Goal: Book appointment/travel/reservation

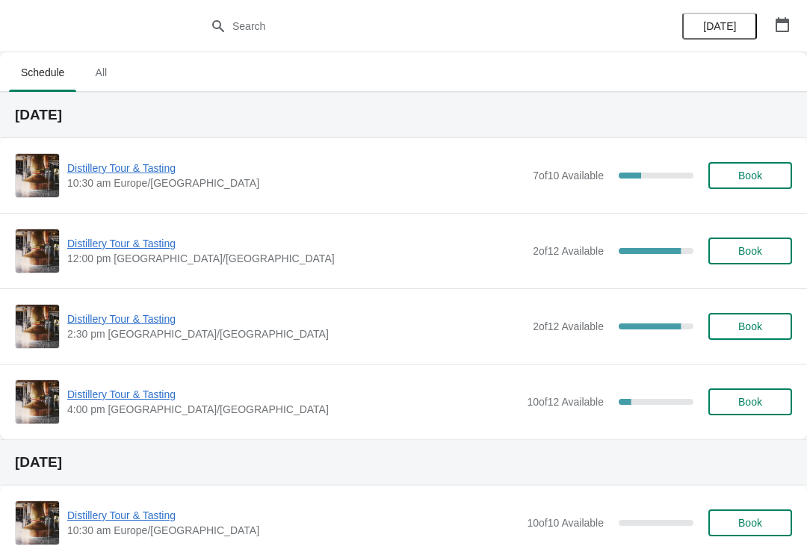
click at [776, 11] on button "button" at bounding box center [782, 24] width 27 height 27
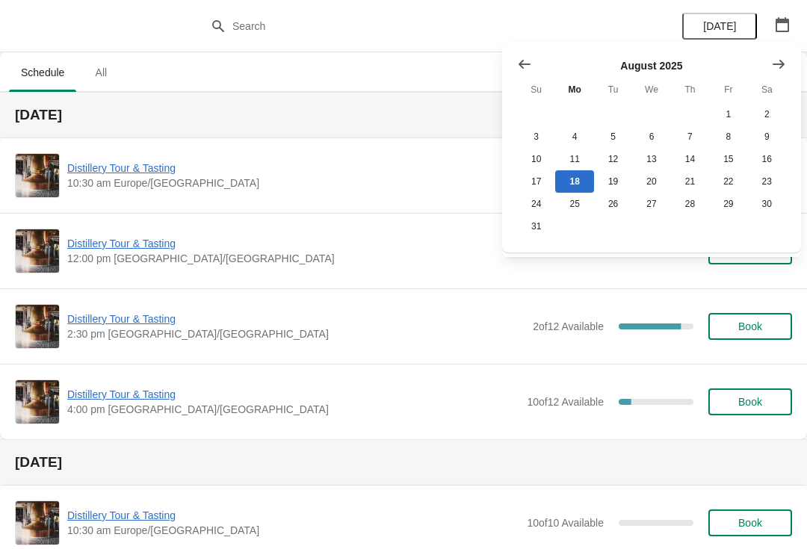
click at [775, 63] on icon "Show next month, September 2025" at bounding box center [778, 64] width 15 height 15
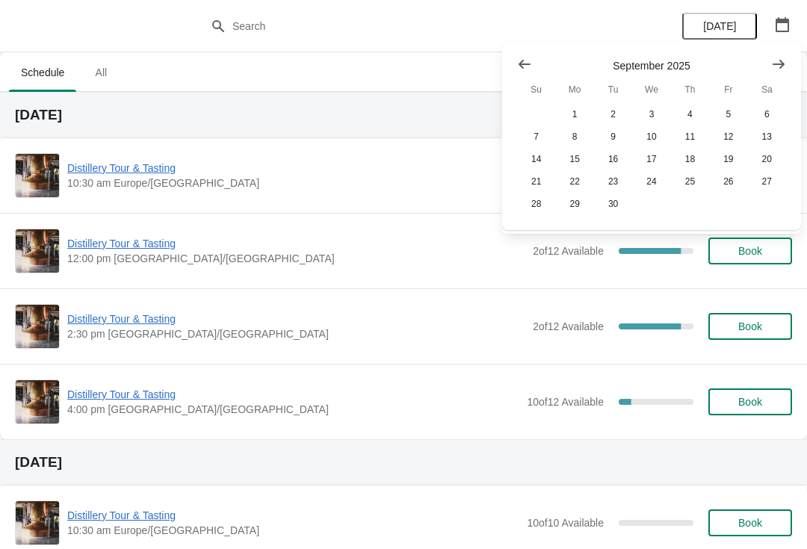
click at [771, 66] on icon "Show next month, October 2025" at bounding box center [778, 64] width 15 height 15
click at [767, 191] on button "25" at bounding box center [767, 181] width 38 height 22
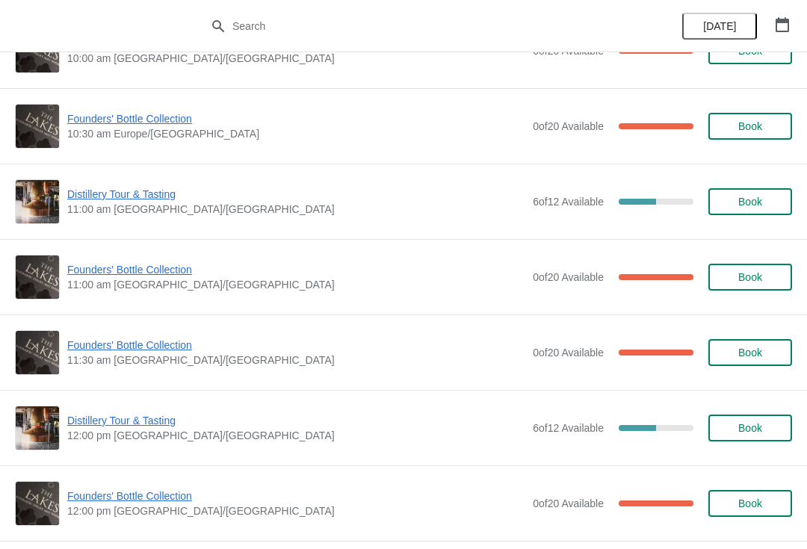
scroll to position [200, 0]
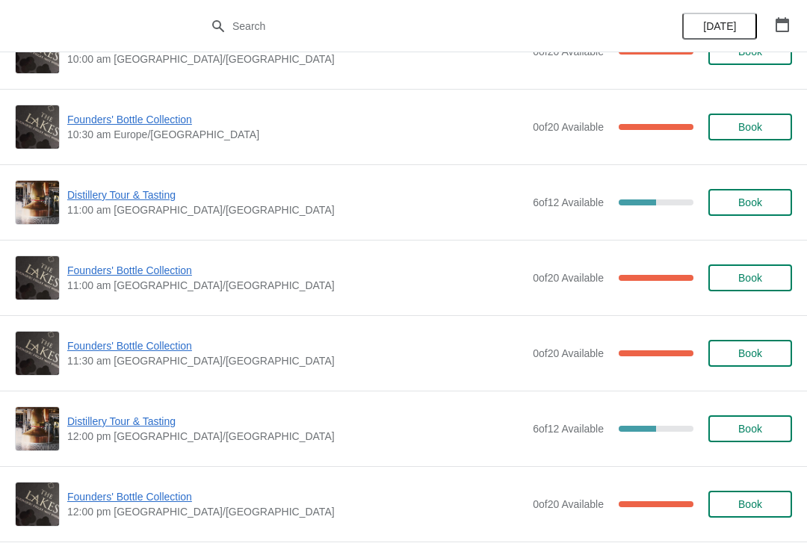
click at [126, 427] on span "Distillery Tour & Tasting" at bounding box center [296, 421] width 458 height 15
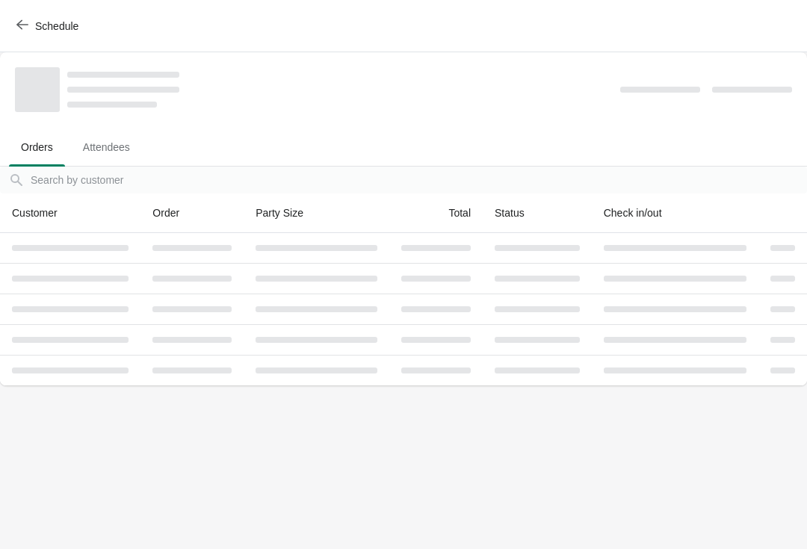
scroll to position [0, 0]
click at [148, 393] on body "Schedule Orders Attendees Orders Attendees Orders filter search Customer Order …" at bounding box center [403, 274] width 807 height 549
click at [12, 25] on button "Schedule" at bounding box center [48, 26] width 83 height 27
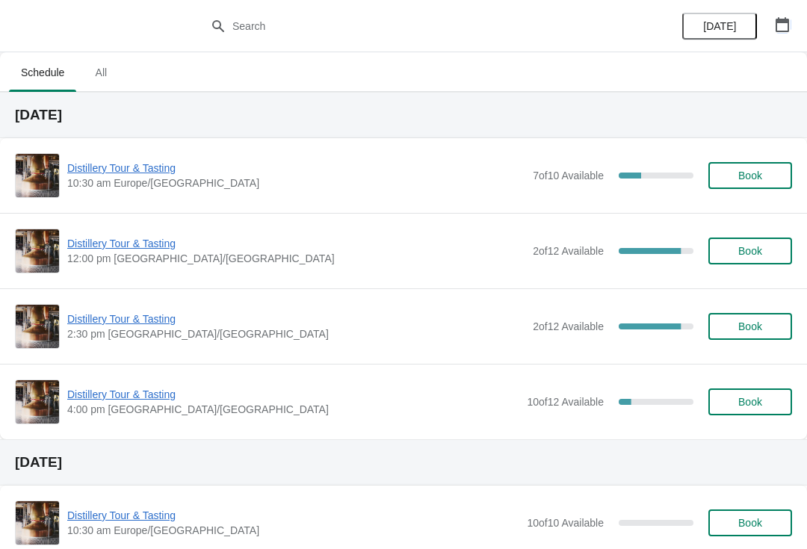
click at [793, 31] on button "button" at bounding box center [782, 24] width 27 height 27
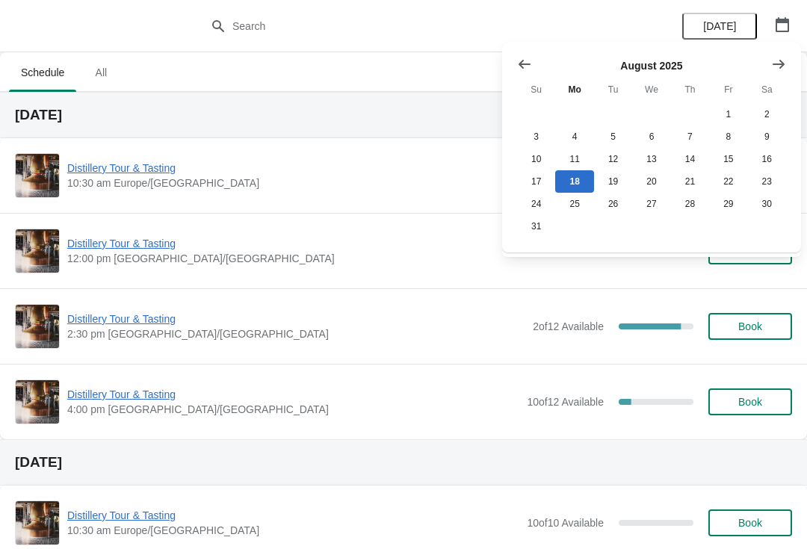
click at [781, 64] on icon "Show next month, September 2025" at bounding box center [779, 63] width 12 height 9
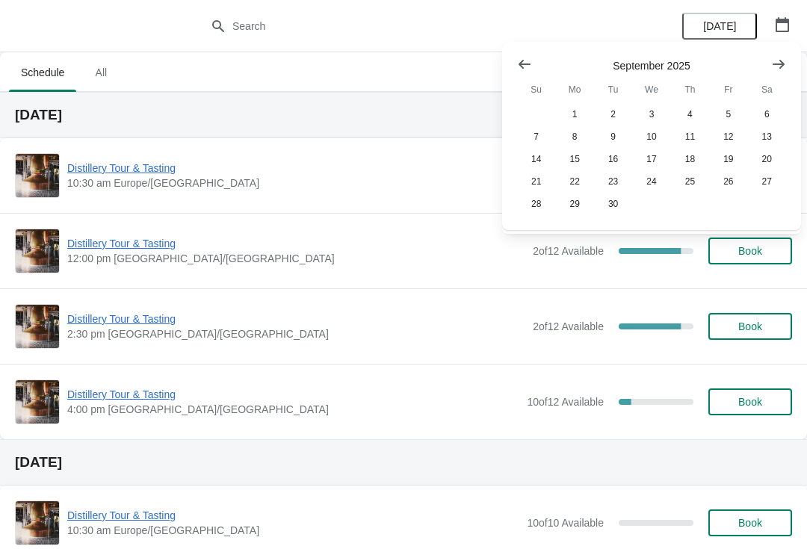
click at [772, 59] on icon "Show next month, October 2025" at bounding box center [778, 64] width 15 height 15
click at [766, 188] on button "25" at bounding box center [767, 181] width 38 height 22
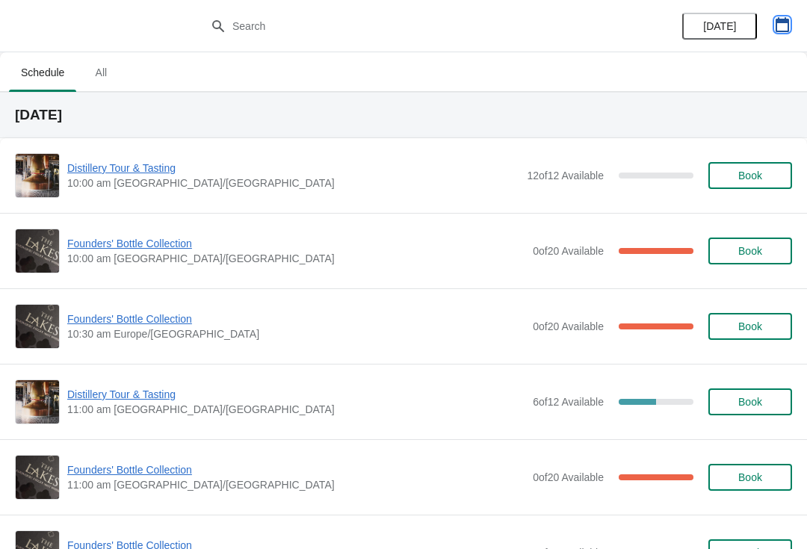
click at [794, 19] on button "button" at bounding box center [782, 24] width 27 height 27
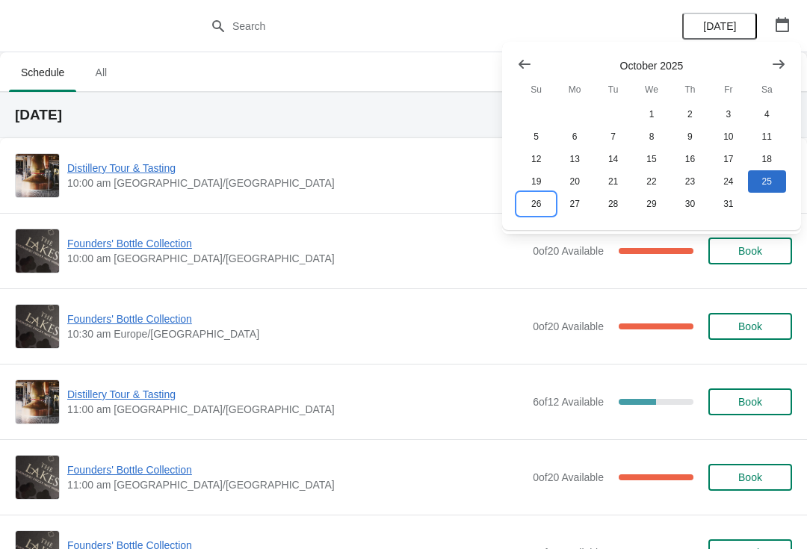
click at [533, 209] on button "26" at bounding box center [536, 204] width 38 height 22
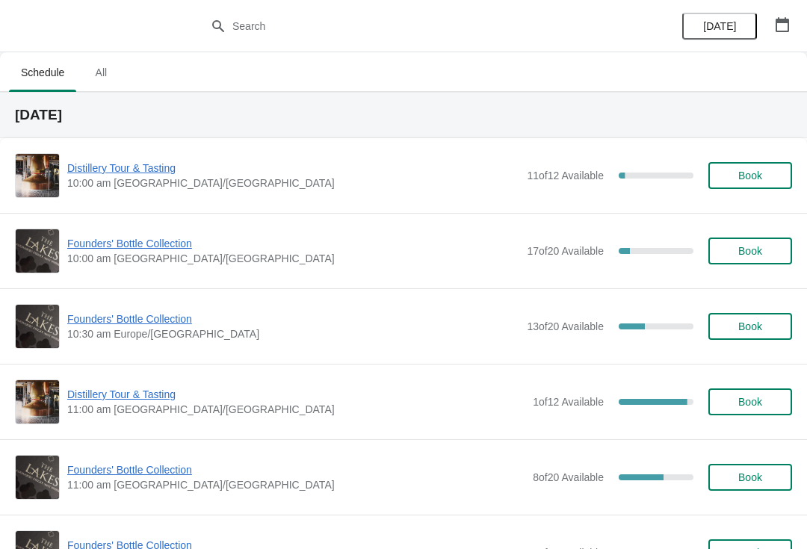
click at [146, 476] on span "Founders' Bottle Collection" at bounding box center [296, 470] width 458 height 15
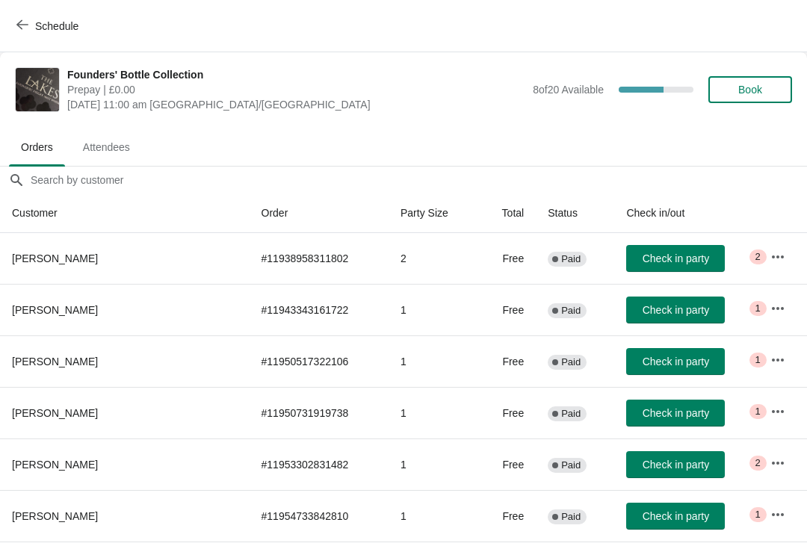
click at [768, 87] on span "Book" at bounding box center [750, 90] width 57 height 12
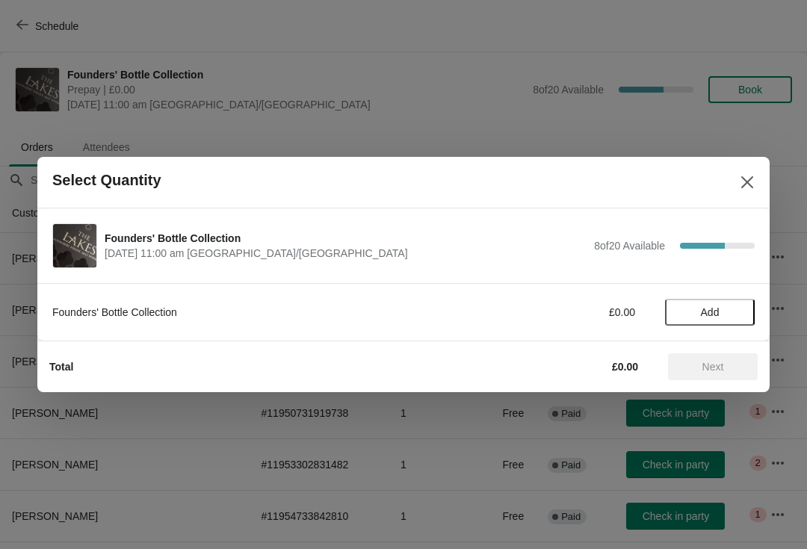
click at [732, 310] on span "Add" at bounding box center [710, 312] width 63 height 12
click at [705, 370] on span "Next" at bounding box center [713, 367] width 22 height 12
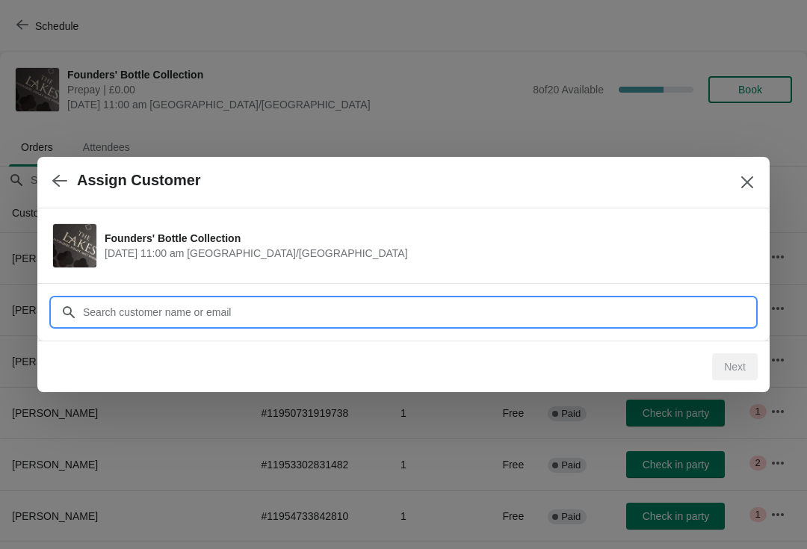
click at [273, 315] on input "Customer" at bounding box center [418, 312] width 673 height 27
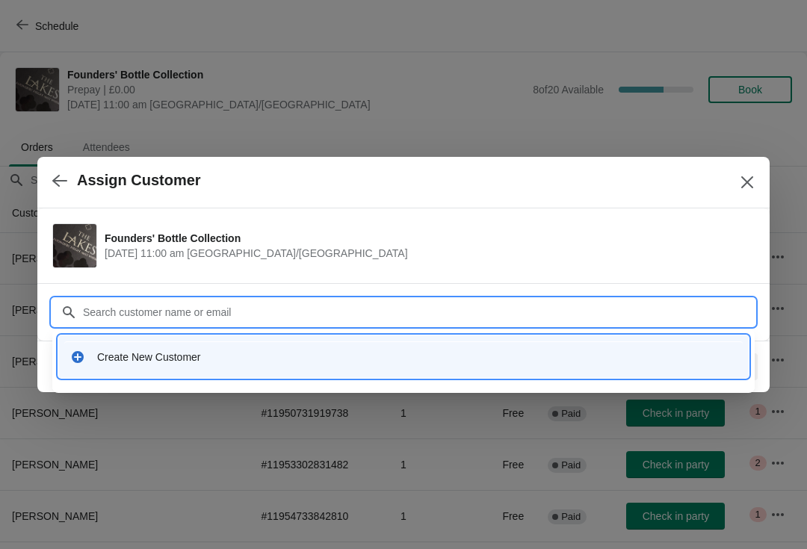
click at [157, 353] on div "Create New Customer" at bounding box center [417, 357] width 640 height 15
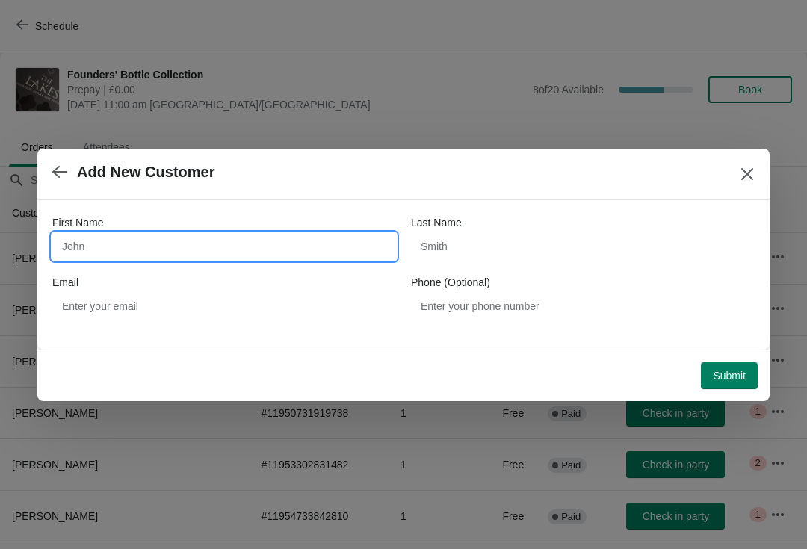
click at [195, 250] on input "First Name" at bounding box center [224, 246] width 344 height 27
type input "[PERSON_NAME]"
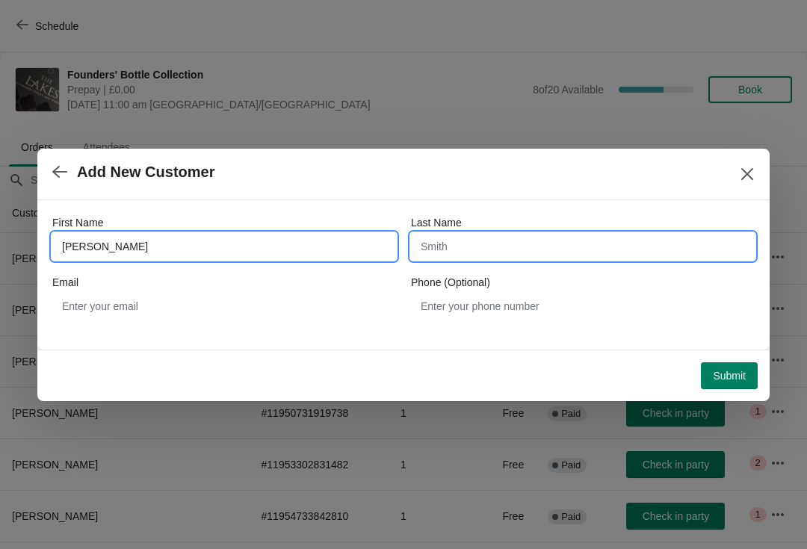
click at [509, 245] on input "Last Name" at bounding box center [583, 246] width 344 height 27
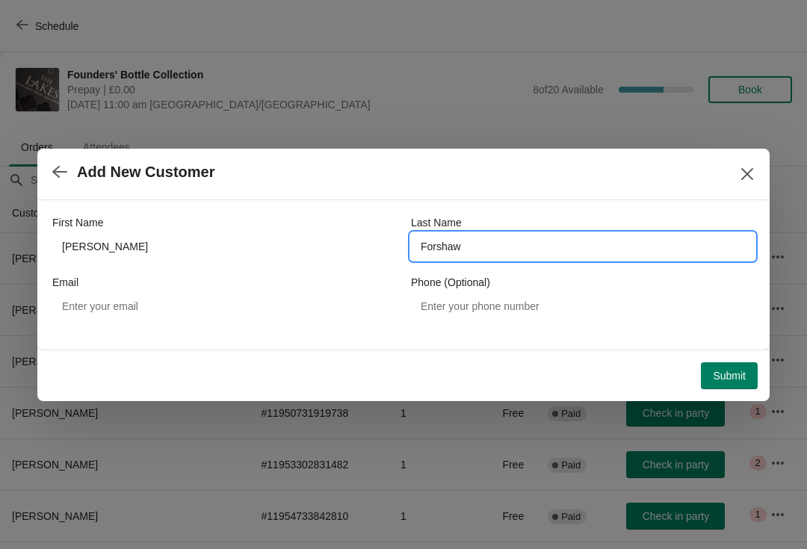
type input "Forshaw"
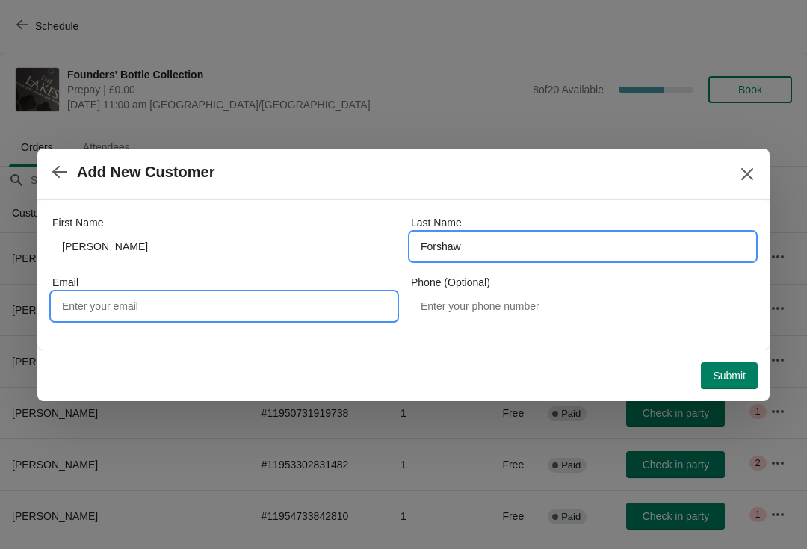
click at [222, 308] on input "Email" at bounding box center [224, 306] width 344 height 27
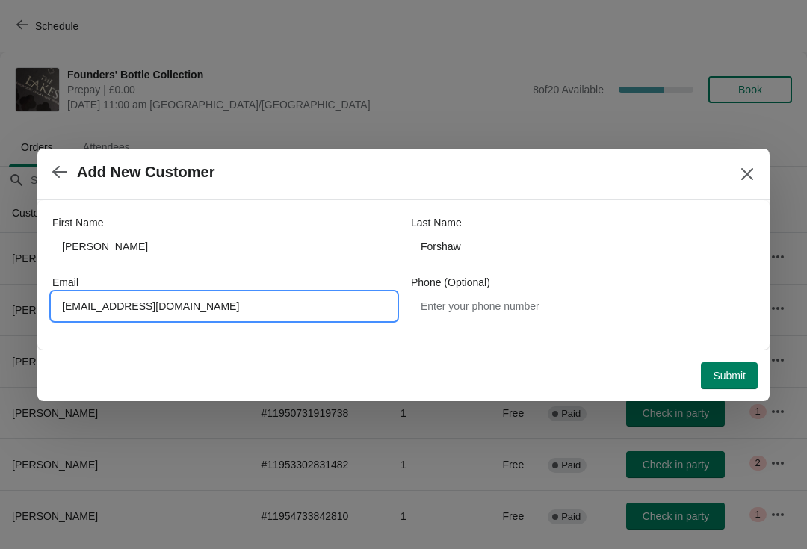
type input "[EMAIL_ADDRESS][DOMAIN_NAME]"
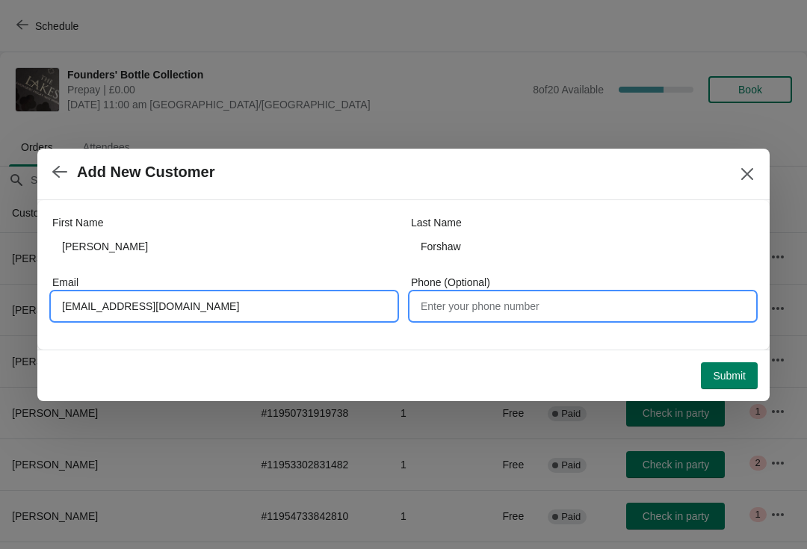
click at [511, 313] on input "Phone (Optional)" at bounding box center [583, 306] width 344 height 27
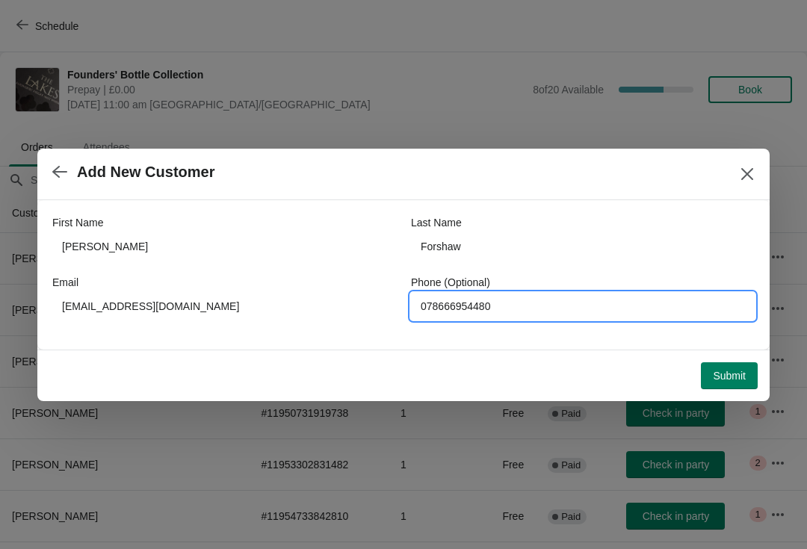
type input "078666954480"
click at [736, 367] on button "Submit" at bounding box center [729, 375] width 57 height 27
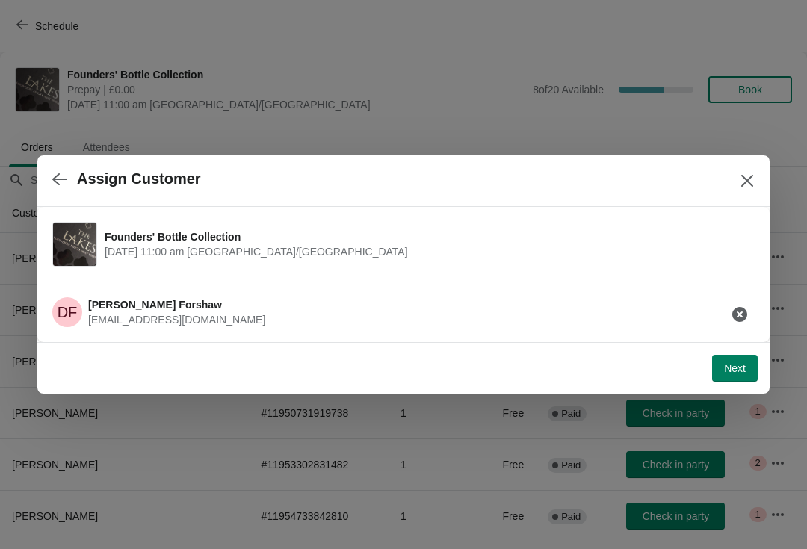
click at [739, 374] on span "Next" at bounding box center [735, 368] width 22 height 12
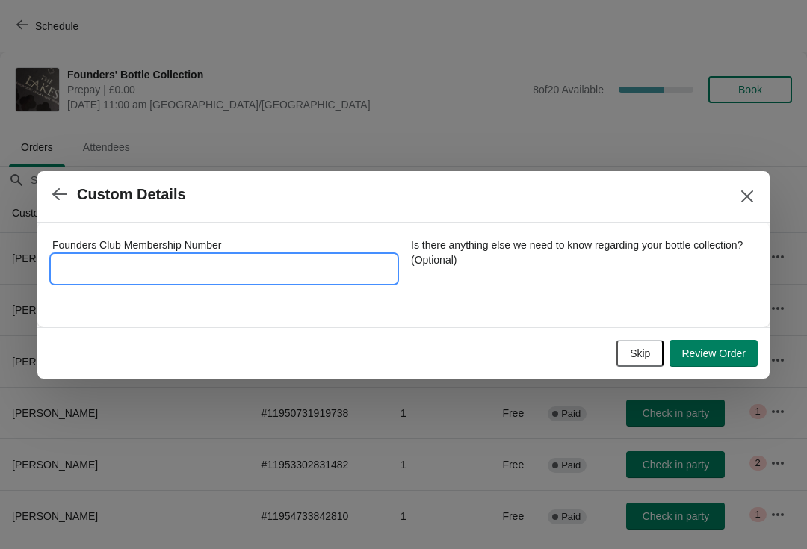
click at [244, 260] on input "Founders Club Membership Number" at bounding box center [224, 269] width 344 height 27
type input "702016"
